Goal: Navigation & Orientation: Find specific page/section

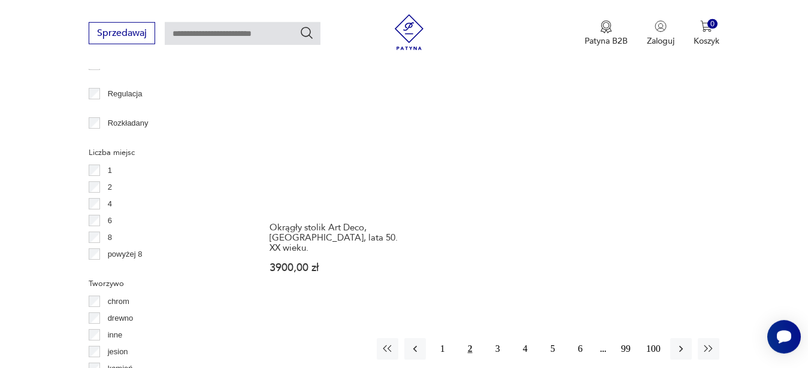
scroll to position [1786, 0]
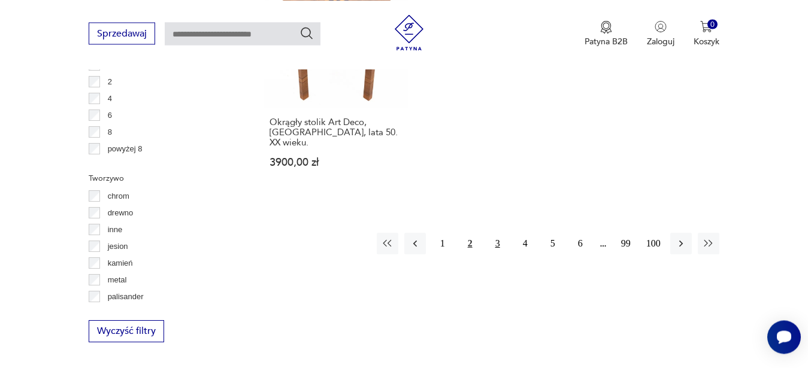
click at [495, 233] on button "3" at bounding box center [498, 244] width 22 height 22
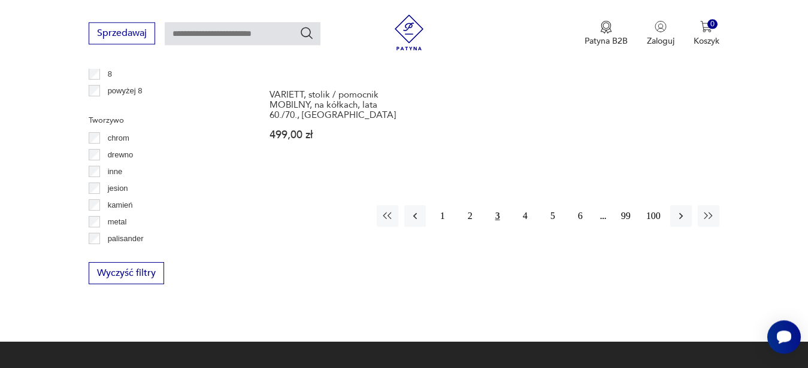
scroll to position [1847, 0]
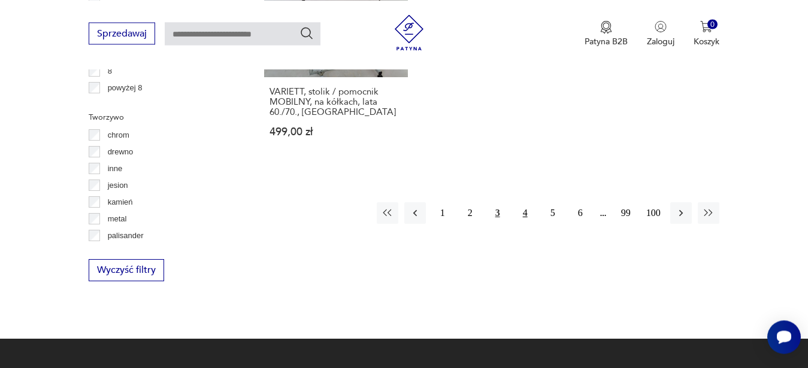
click at [531, 203] on button "4" at bounding box center [526, 214] width 22 height 22
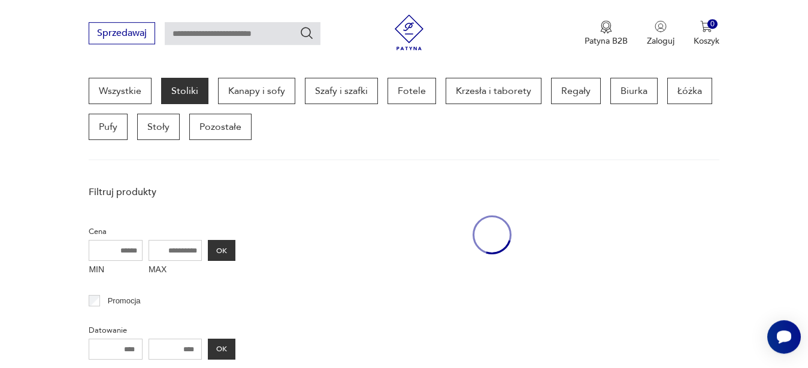
scroll to position [318, 0]
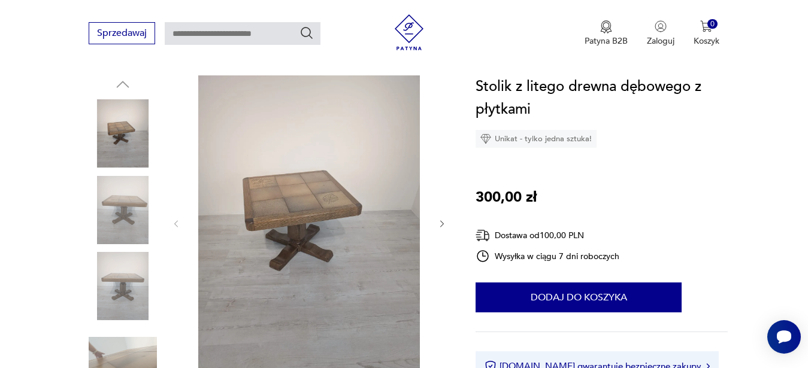
click at [150, 222] on img at bounding box center [123, 210] width 68 height 68
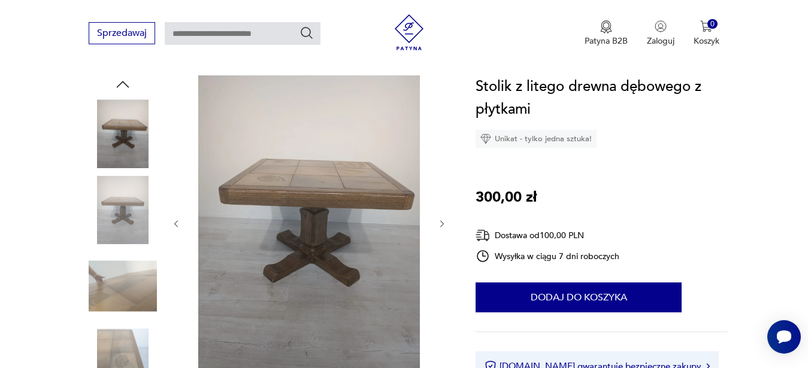
click at [117, 274] on img at bounding box center [123, 286] width 68 height 68
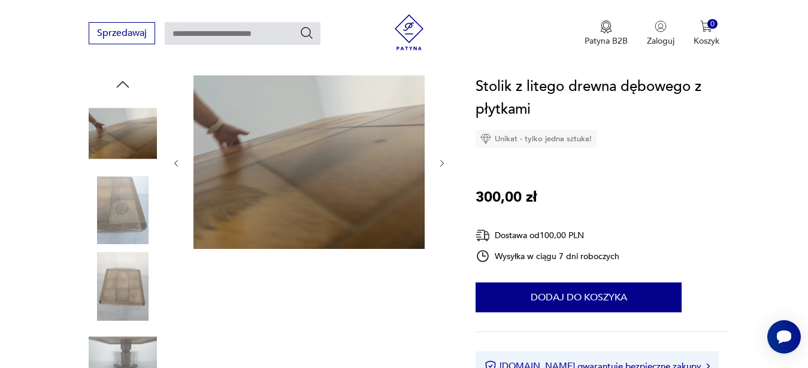
click at [131, 212] on img at bounding box center [123, 210] width 68 height 68
